Goal: Find specific page/section

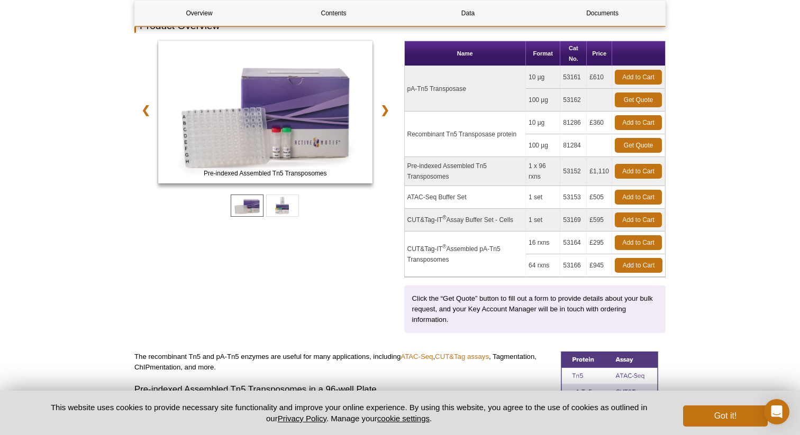
scroll to position [149, 0]
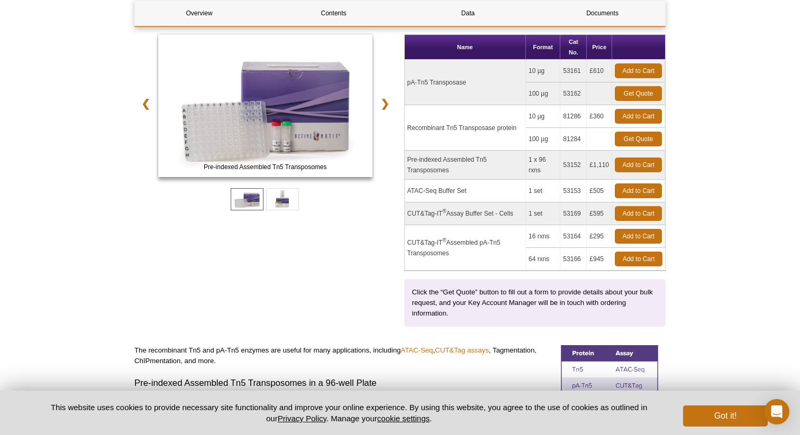
click at [567, 72] on td "53161" at bounding box center [573, 71] width 26 height 23
click at [569, 72] on td "53161" at bounding box center [573, 71] width 26 height 23
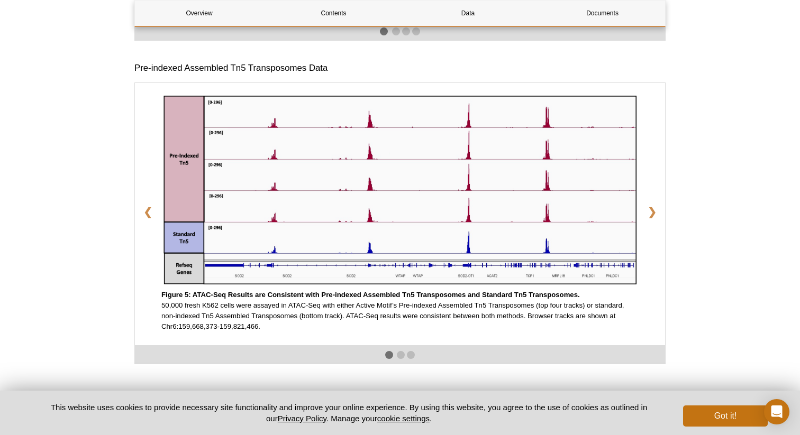
scroll to position [1570, 0]
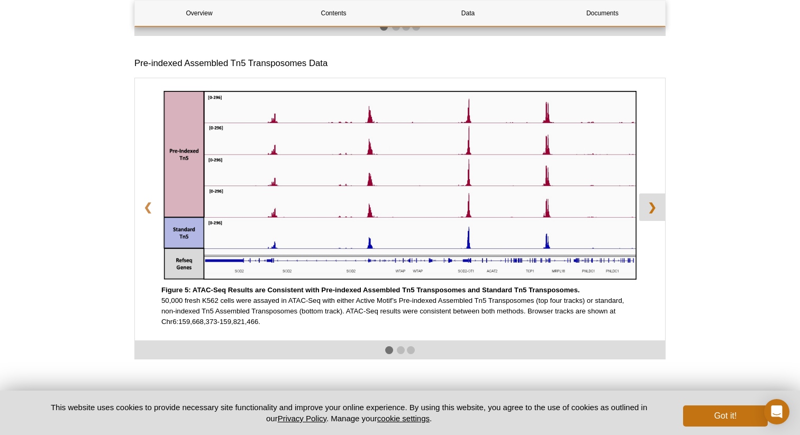
click at [655, 220] on link "❯" at bounding box center [652, 208] width 26 height 28
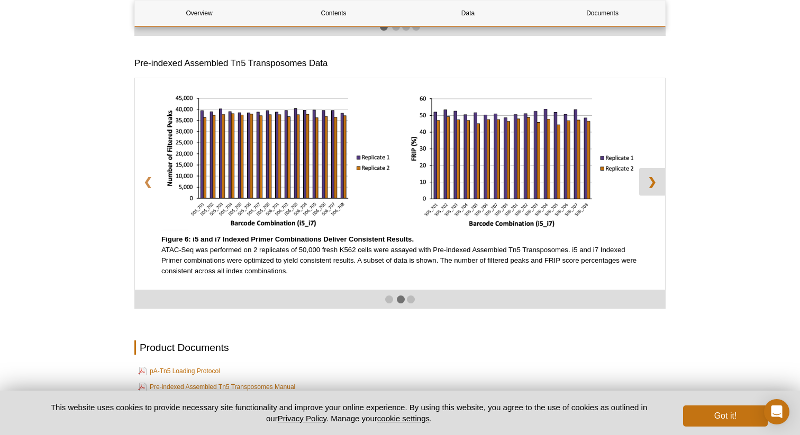
click at [657, 195] on link "❯" at bounding box center [652, 182] width 26 height 28
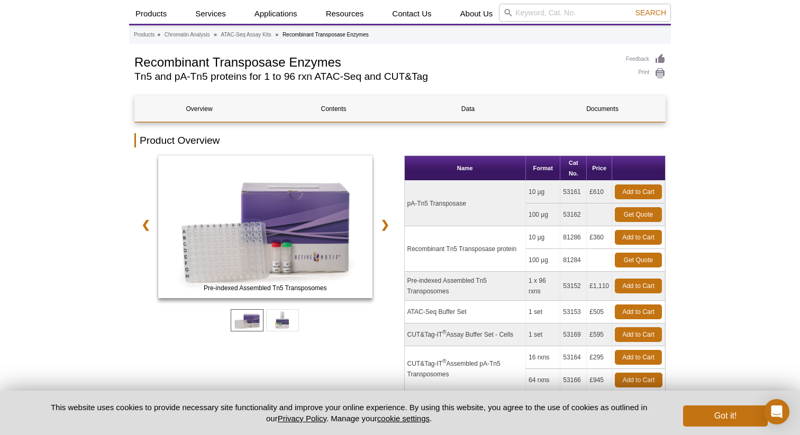
scroll to position [0, 0]
